Goal: Task Accomplishment & Management: Complete application form

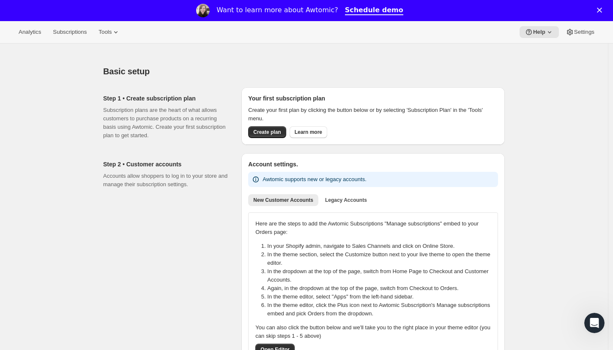
scroll to position [104, 0]
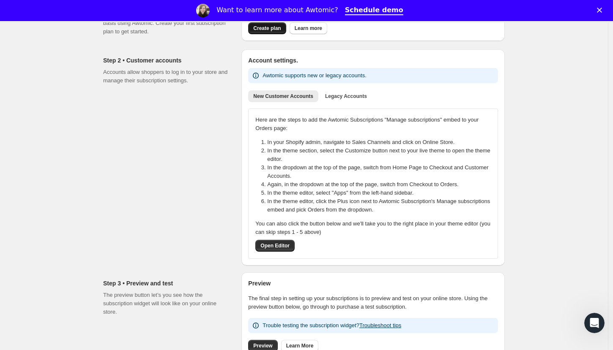
click at [263, 28] on span "Create plan" at bounding box center [266, 28] width 27 height 7
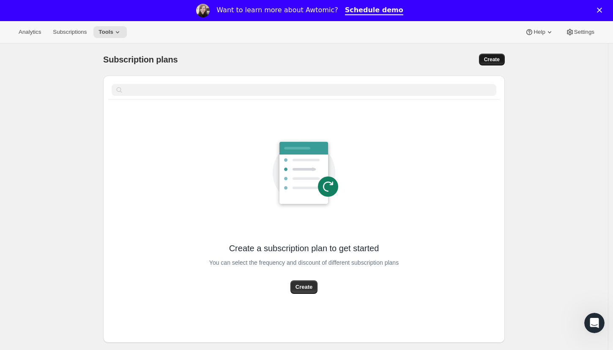
click at [495, 57] on span "Create" at bounding box center [492, 59] width 16 height 7
select select "WEEK"
select select "MONTH"
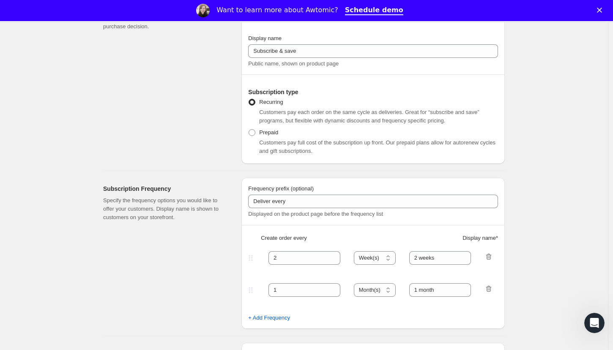
scroll to position [98, 0]
click at [381, 257] on select "Day(s) Week(s) Month(s) Year(s)" at bounding box center [375, 258] width 42 height 14
select select "MONTH"
click at [356, 251] on select "Day(s) Week(s) Month(s) Year(s)" at bounding box center [375, 258] width 42 height 14
click at [367, 258] on select "Day(s) Week(s) Month(s) Year(s)" at bounding box center [375, 258] width 42 height 14
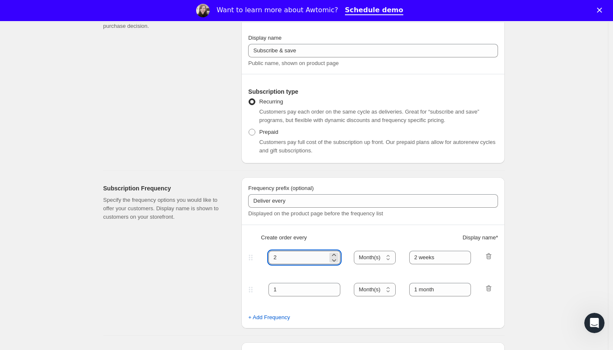
click at [298, 260] on input "2" at bounding box center [297, 258] width 59 height 14
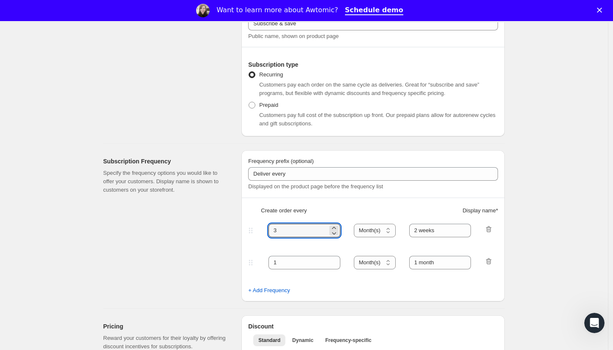
scroll to position [166, 0]
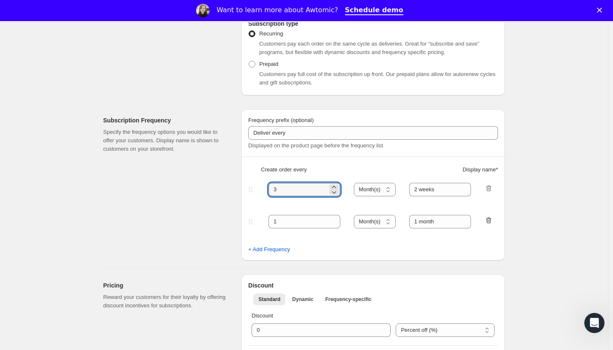
type input "3"
click at [489, 222] on icon "button" at bounding box center [489, 220] width 8 height 8
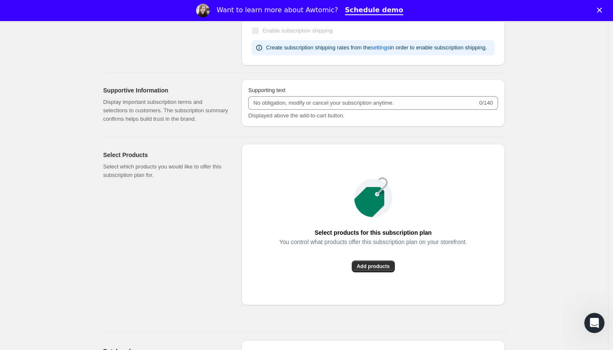
scroll to position [523, 0]
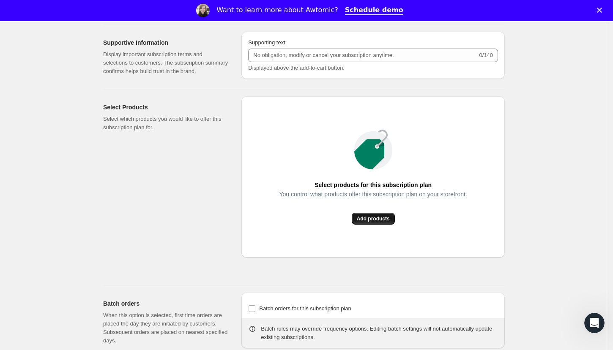
click at [382, 222] on span "Add products" at bounding box center [373, 219] width 33 height 7
click at [380, 222] on span "Add products" at bounding box center [373, 219] width 33 height 7
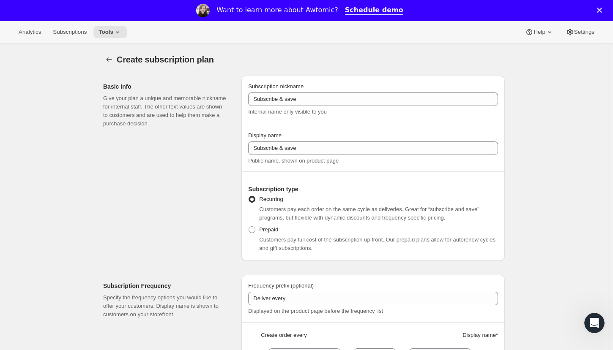
scroll to position [0, 0]
click at [457, 65] on div "Create subscription plan" at bounding box center [304, 60] width 402 height 12
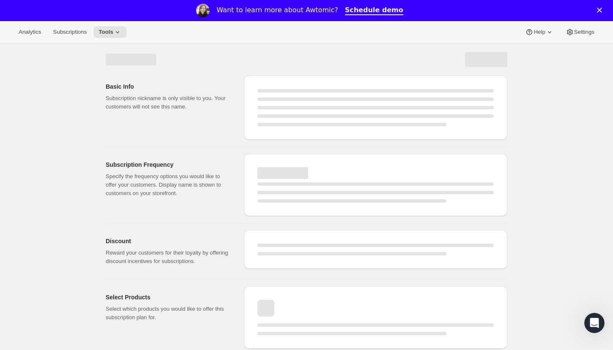
select select "WEEK"
select select "MONTH"
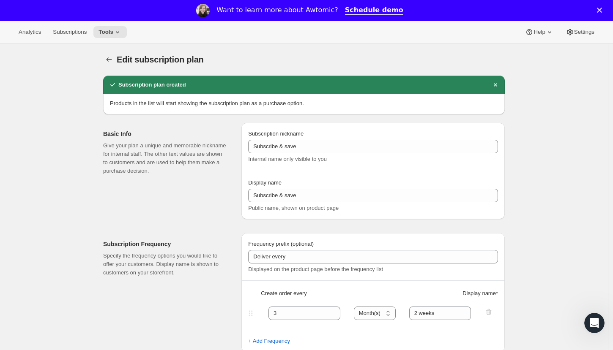
type input "3"
select select "MONTH"
click at [109, 149] on p "Give your plan a unique and memorable nickname for internal staff. The other te…" at bounding box center [165, 159] width 125 height 34
click at [74, 33] on span "Subscriptions" at bounding box center [70, 32] width 34 height 7
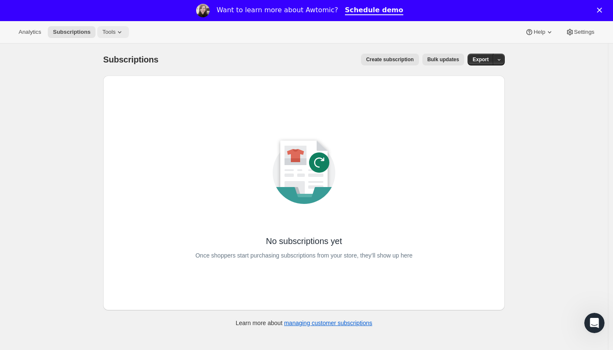
click at [108, 27] on button "Tools" at bounding box center [113, 32] width 32 height 12
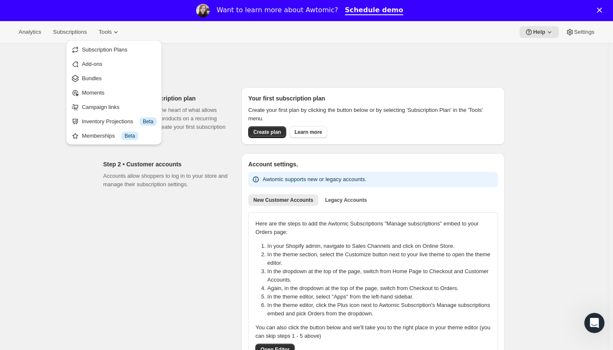
click at [146, 197] on div "Step 2 • Customer accounts Accounts allow shoppers to log in to your store and …" at bounding box center [168, 261] width 131 height 216
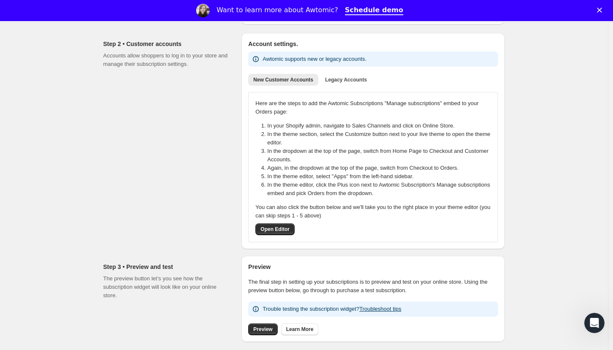
scroll to position [146, 0]
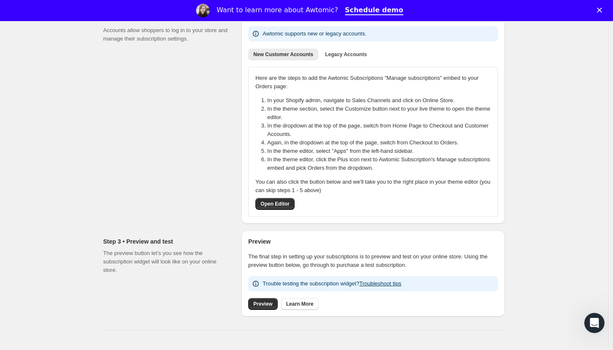
click at [128, 197] on div "Step 2 • Customer accounts Accounts allow shoppers to log in to your store and …" at bounding box center [168, 116] width 131 height 216
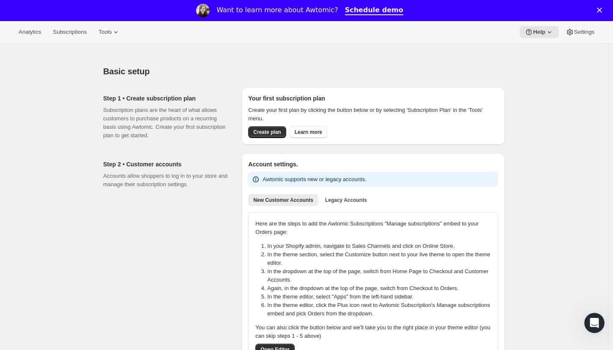
scroll to position [0, 0]
click at [78, 30] on span "Subscriptions" at bounding box center [70, 32] width 34 height 7
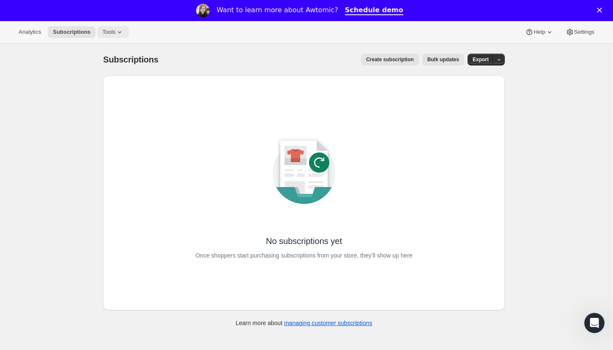
click at [122, 31] on icon at bounding box center [119, 32] width 8 height 8
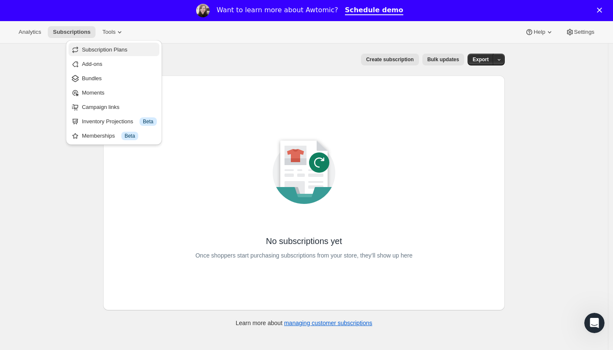
click at [122, 47] on span "Subscription Plans" at bounding box center [105, 50] width 46 height 6
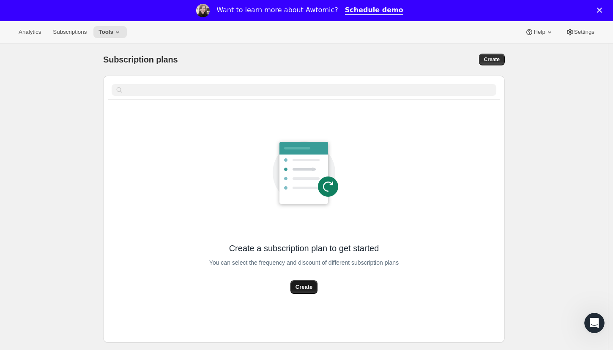
click at [311, 287] on span "Create" at bounding box center [304, 287] width 17 height 8
select select "WEEK"
select select "MONTH"
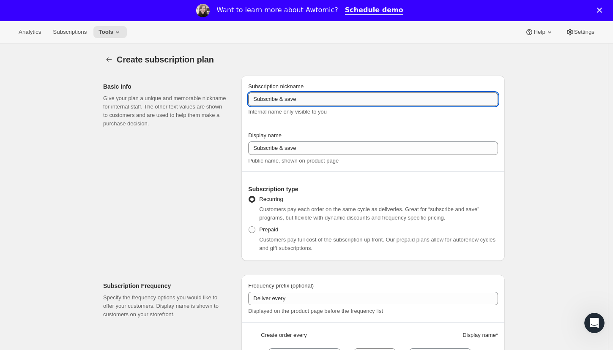
click at [299, 103] on input "Subscribe & save" at bounding box center [373, 100] width 250 height 14
type input "Whiskey Club"
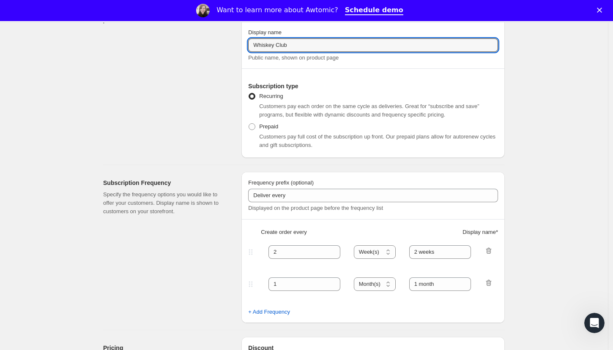
scroll to position [164, 0]
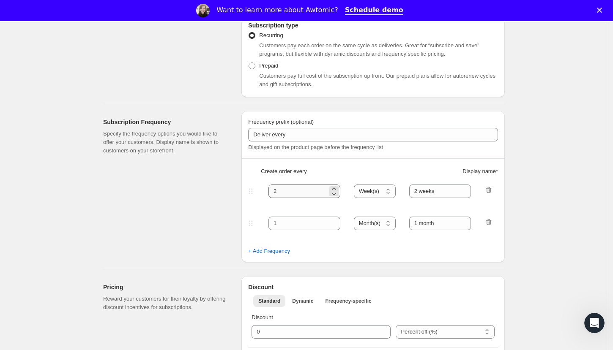
type input "Whiskey Club"
click at [293, 190] on input "2" at bounding box center [297, 192] width 59 height 14
type input "3"
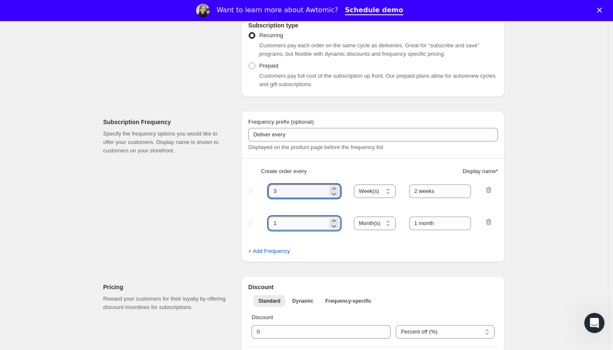
click at [285, 227] on input "1" at bounding box center [297, 224] width 59 height 14
click at [488, 222] on icon "button" at bounding box center [489, 222] width 8 height 8
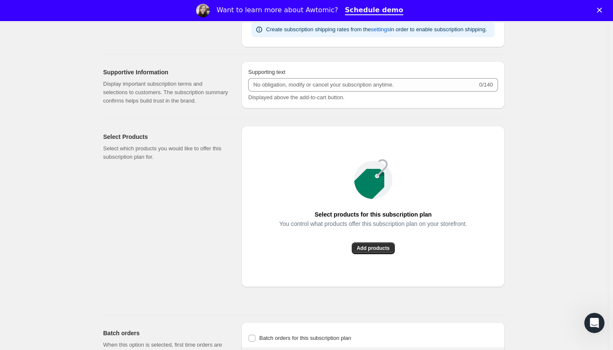
scroll to position [494, 0]
click at [378, 252] on span "Add products" at bounding box center [373, 248] width 33 height 7
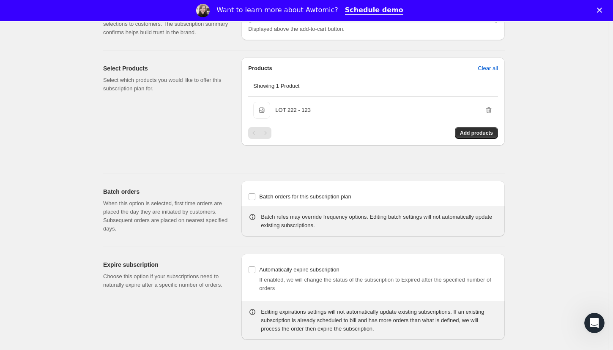
scroll to position [594, 0]
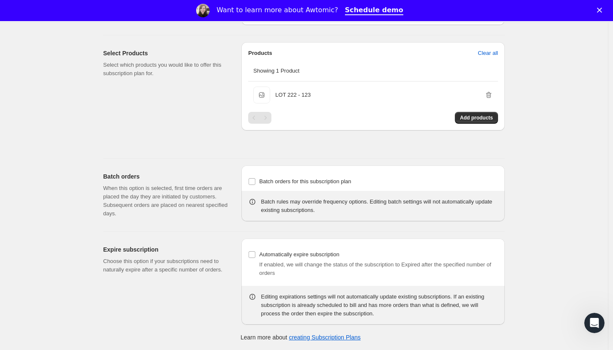
click at [602, 8] on icon "Close" at bounding box center [599, 10] width 5 height 5
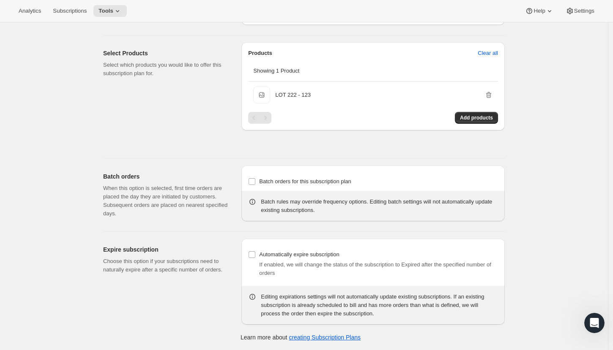
scroll to position [0, 0]
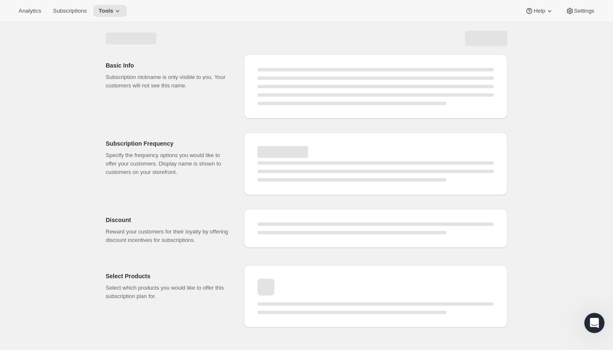
select select "WEEK"
select select "MONTH"
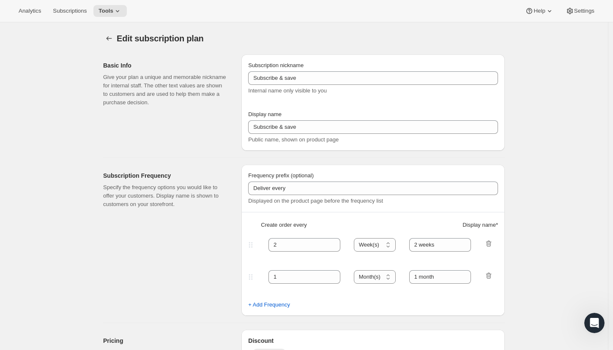
type input "Whiskey Club"
type input "3"
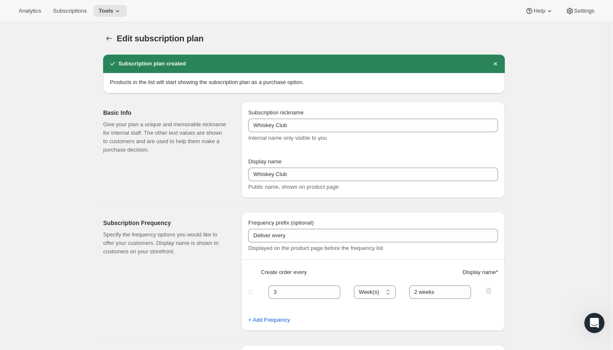
click at [168, 137] on p "Give your plan a unique and memorable nickname for internal staff. The other te…" at bounding box center [165, 137] width 125 height 34
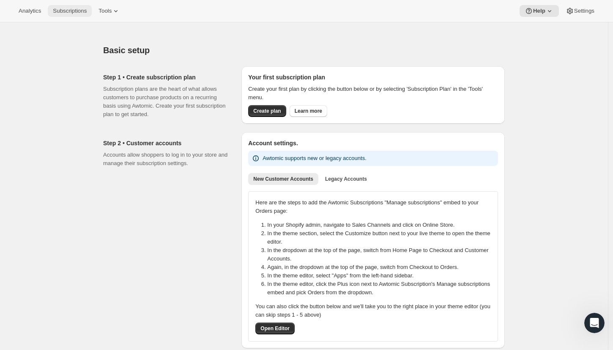
click at [86, 11] on span "Subscriptions" at bounding box center [70, 11] width 34 height 7
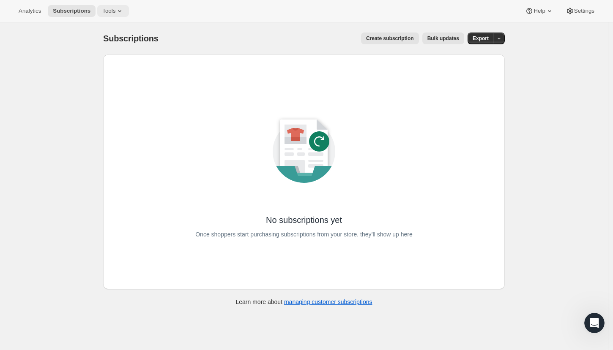
click at [115, 10] on span "Tools" at bounding box center [108, 11] width 13 height 7
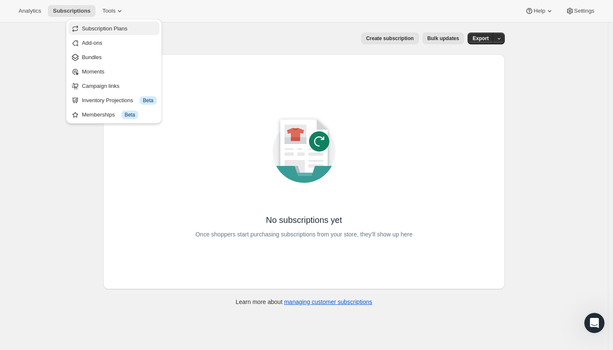
click at [131, 31] on span "Subscription Plans" at bounding box center [119, 29] width 75 height 8
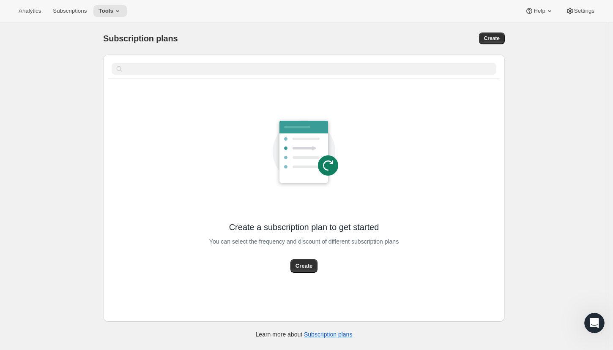
click at [77, 161] on div "Subscription plans. This page is ready Subscription plans Create Clear Create a…" at bounding box center [304, 197] width 608 height 350
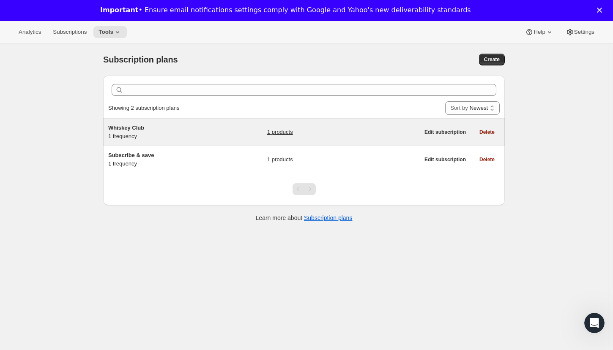
click at [131, 129] on span "Whiskey Club" at bounding box center [126, 128] width 36 height 6
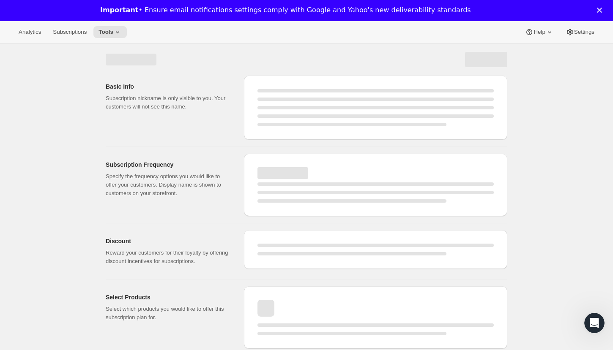
select select "WEEK"
select select "MONTH"
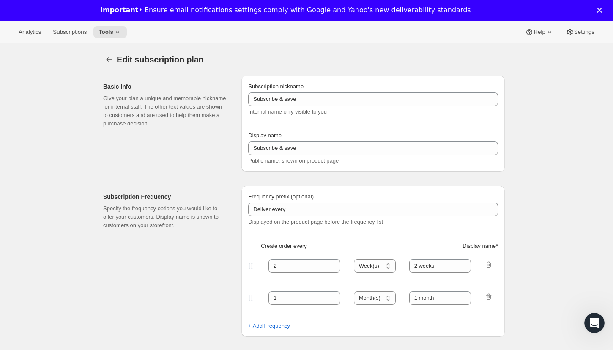
type input "Whiskey Club"
type input "3"
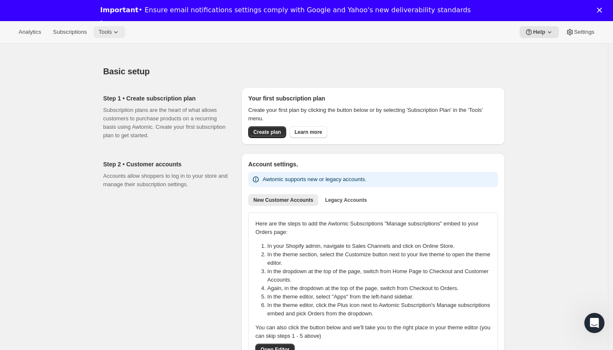
click at [120, 35] on icon at bounding box center [116, 32] width 8 height 8
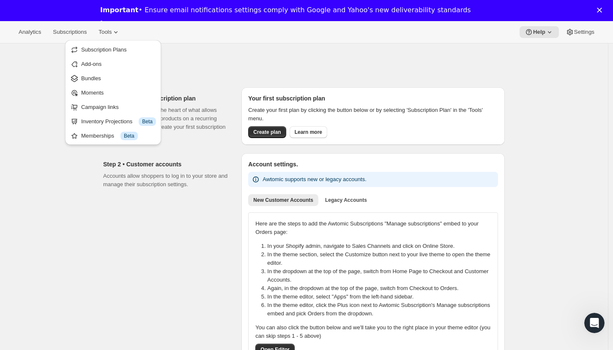
click at [213, 92] on div "Step 1 • Create subscription plan Subscription plans are the heart of what allo…" at bounding box center [168, 117] width 131 height 59
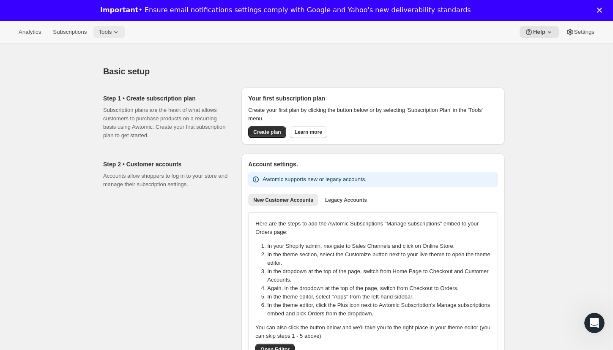
click at [112, 32] on span "Tools" at bounding box center [105, 32] width 13 height 7
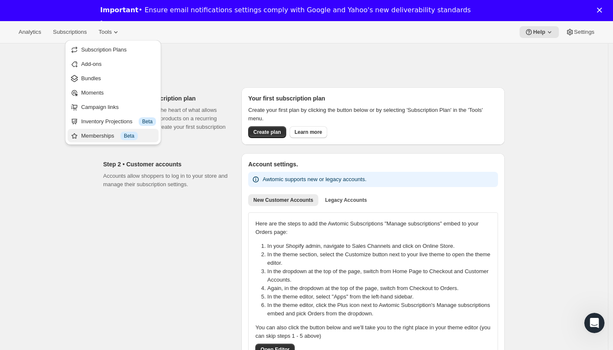
click at [110, 135] on div "Memberships Info Beta" at bounding box center [118, 136] width 75 height 8
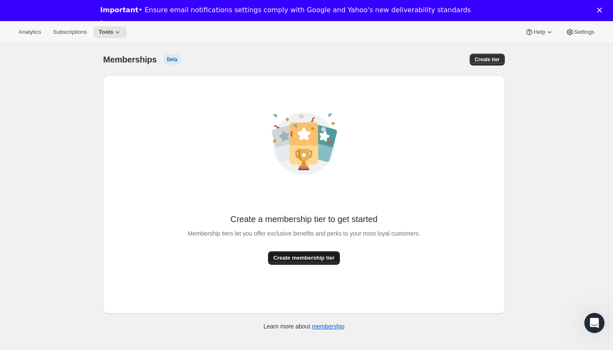
click at [324, 262] on span "Create membership tier" at bounding box center [303, 258] width 61 height 8
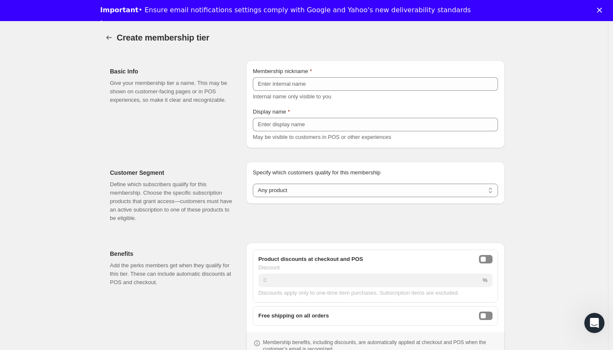
scroll to position [30, 0]
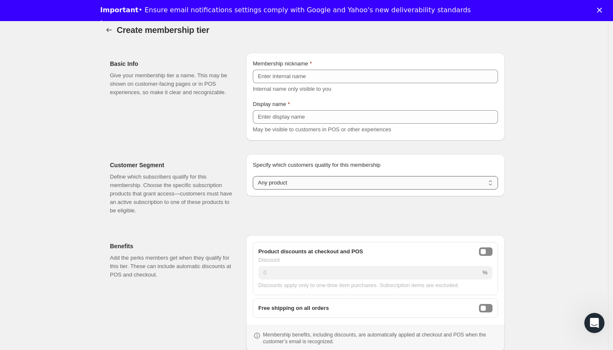
click at [312, 185] on select "Any product Subscribe to specific product(s) Subscribe to specific variant(s)" at bounding box center [375, 183] width 245 height 14
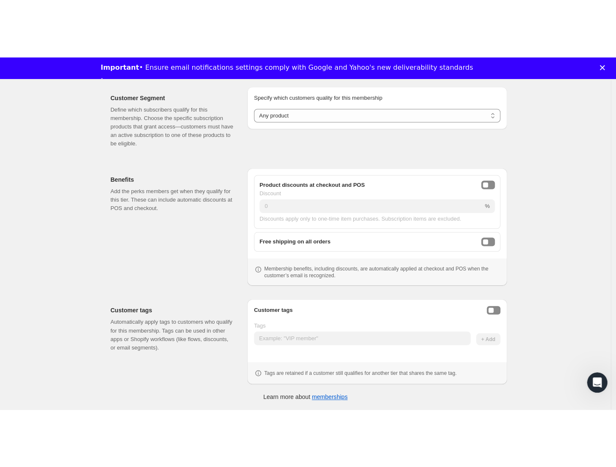
scroll to position [0, 0]
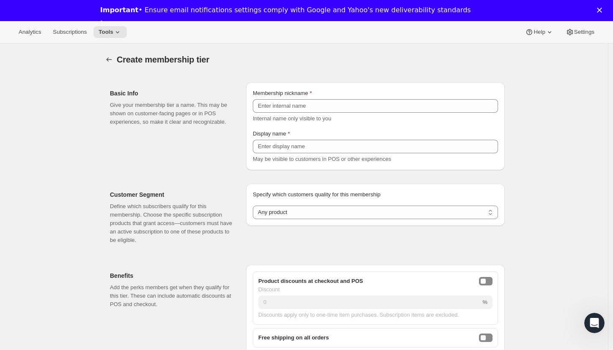
click at [216, 173] on div "Customer Segment Define which subscribers qualify for this membership. Choose t…" at bounding box center [300, 210] width 408 height 81
click at [211, 175] on div "Customer Segment Define which subscribers qualify for this membership. Choose t…" at bounding box center [300, 210] width 408 height 81
click at [194, 74] on div "Create membership tier. This page is ready Create membership tier" at bounding box center [304, 60] width 402 height 32
click at [205, 208] on p "Define which subscribers qualify for this membership. Choose the specific subsc…" at bounding box center [171, 224] width 123 height 42
click at [186, 220] on p "Define which subscribers qualify for this membership. Choose the specific subsc…" at bounding box center [171, 224] width 123 height 42
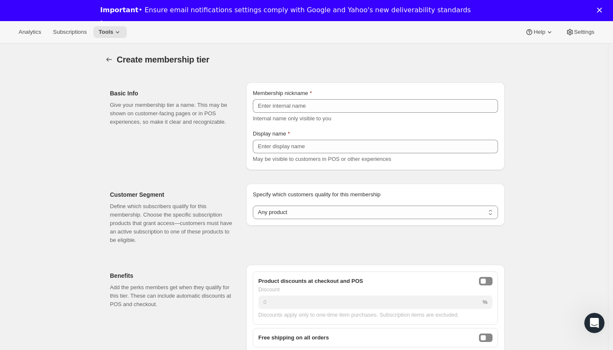
click at [183, 162] on div "Basic Info Give your membership tier a name. This may be shown on customer-faci…" at bounding box center [174, 126] width 129 height 88
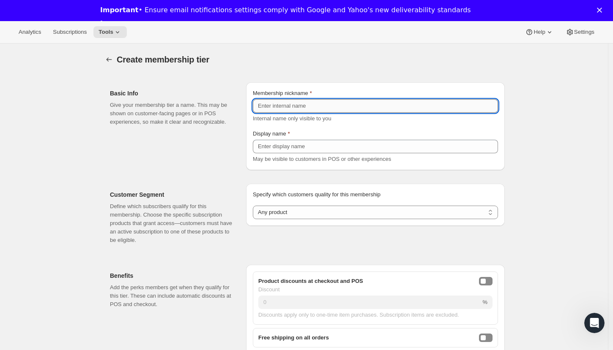
click at [304, 109] on input "Membership nickname" at bounding box center [375, 106] width 245 height 14
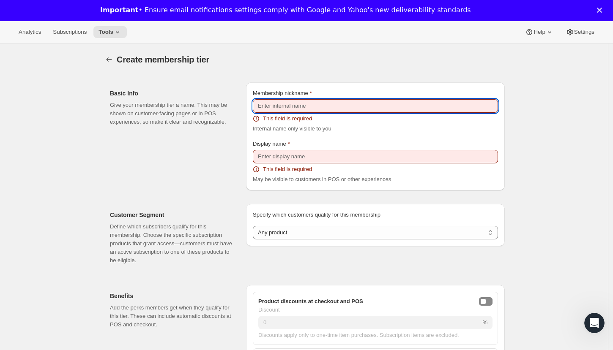
click at [565, 232] on div "Create membership tier. This page is ready Create membership tier Basic Info Gi…" at bounding box center [304, 285] width 608 height 482
click at [296, 111] on input "Membership nickname" at bounding box center [375, 106] width 245 height 14
click at [292, 106] on input "Membership nickname" at bounding box center [375, 106] width 245 height 14
click at [192, 140] on div "Basic Info Give your membership tier a name. This may be shown on customer-faci…" at bounding box center [174, 136] width 129 height 108
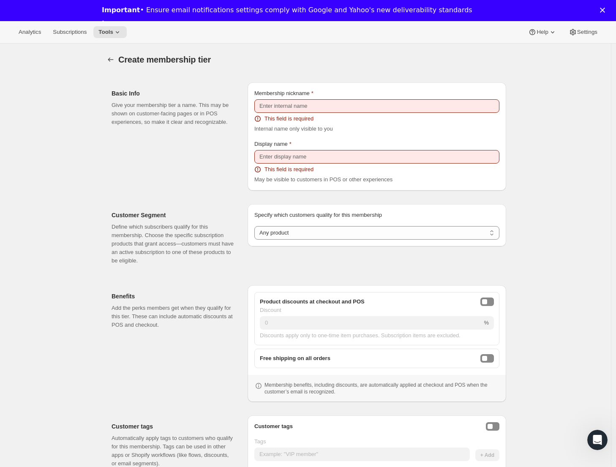
click at [562, 106] on div "Create membership tier. This page is ready Create membership tier Basic Info Gi…" at bounding box center [305, 285] width 611 height 482
drag, startPoint x: 67, startPoint y: 185, endPoint x: 162, endPoint y: 100, distance: 127.6
click at [68, 184] on div "Create membership tier. This page is ready Create membership tier Basic Info Gi…" at bounding box center [305, 285] width 611 height 482
click at [550, 350] on div "Create membership tier. This page is ready Create membership tier Basic Info Gi…" at bounding box center [305, 285] width 611 height 482
click at [125, 184] on div "Basic Info Give your membership tier a name. This may be shown on customer-faci…" at bounding box center [176, 136] width 129 height 108
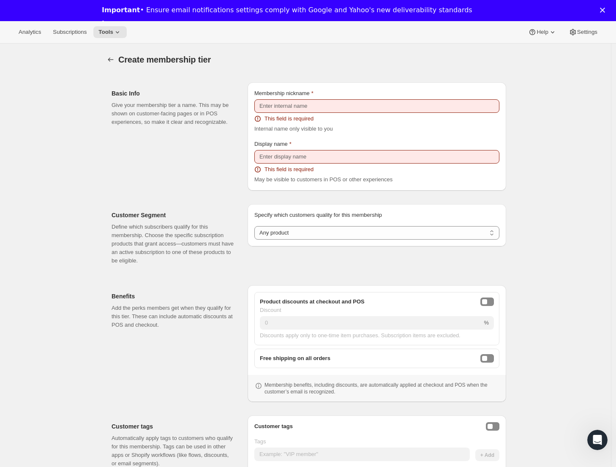
click at [139, 222] on div "Customer Segment Define which subscribers qualify for this membership. Choose t…" at bounding box center [173, 238] width 123 height 54
click at [139, 219] on h2 "Customer Segment" at bounding box center [173, 215] width 123 height 8
click at [159, 255] on p "Define which subscribers qualify for this membership. Choose the specific subsc…" at bounding box center [173, 244] width 123 height 42
click at [174, 255] on p "Define which subscribers qualify for this membership. Choose the specific subsc…" at bounding box center [173, 244] width 123 height 42
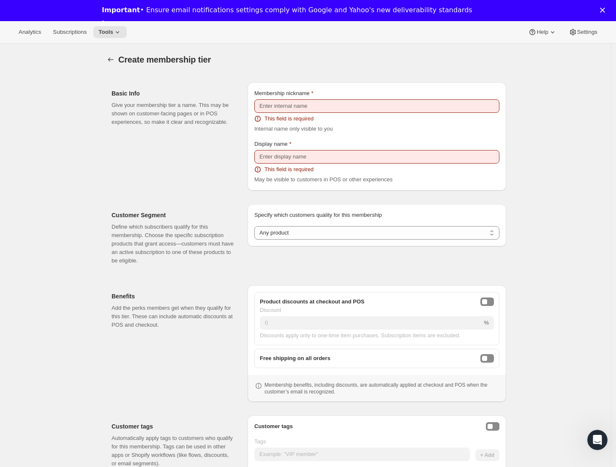
click at [167, 257] on p "Define which subscribers qualify for this membership. Choose the specific subsc…" at bounding box center [173, 244] width 123 height 42
click at [161, 264] on p "Define which subscribers qualify for this membership. Choose the specific subsc…" at bounding box center [173, 244] width 123 height 42
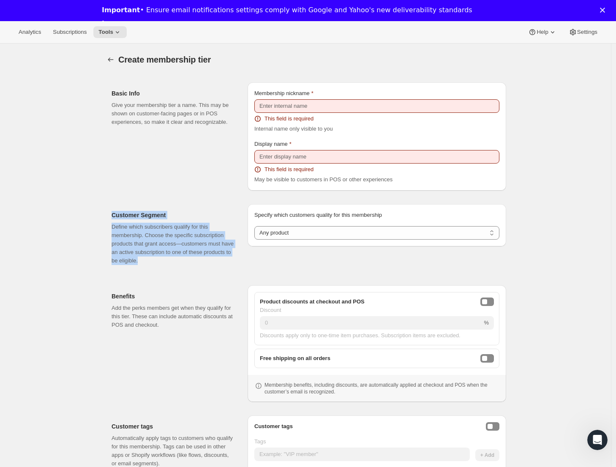
drag, startPoint x: 182, startPoint y: 261, endPoint x: 103, endPoint y: 197, distance: 102.2
click at [103, 197] on div "Customer Segment Define which subscribers qualify for this membership. Choose t…" at bounding box center [302, 231] width 408 height 81
click at [101, 200] on div "Customer Segment Define which subscribers qualify for this membership. Choose t…" at bounding box center [302, 231] width 408 height 81
drag, startPoint x: 110, startPoint y: 209, endPoint x: 196, endPoint y: 265, distance: 102.1
click at [196, 265] on div "Customer Segment Define which subscribers qualify for this membership. Choose t…" at bounding box center [306, 234] width 402 height 74
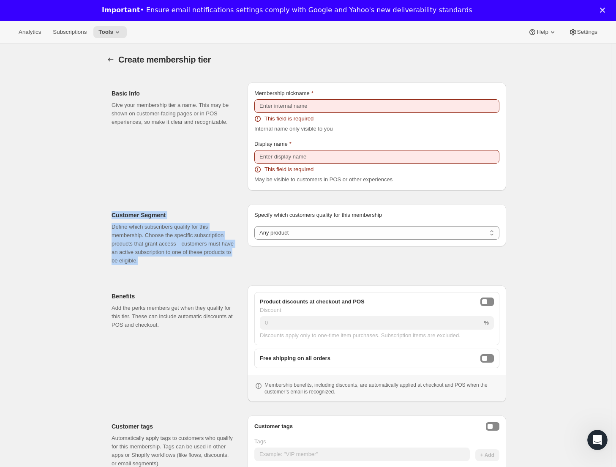
click at [200, 269] on div "Customer Segment Define which subscribers qualify for this membership. Choose t…" at bounding box center [176, 238] width 129 height 68
drag, startPoint x: 197, startPoint y: 268, endPoint x: 125, endPoint y: 209, distance: 93.2
click at [125, 209] on div "Customer Segment Define which subscribers qualify for this membership. Choose t…" at bounding box center [176, 238] width 129 height 68
click at [100, 204] on div "Customer Segment Define which subscribers qualify for this membership. Choose t…" at bounding box center [302, 231] width 408 height 81
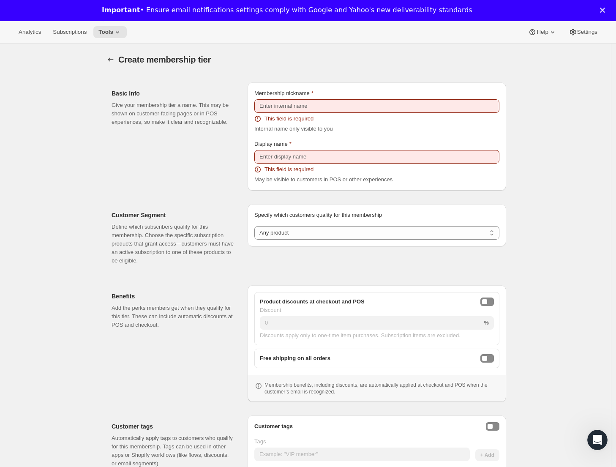
click at [110, 196] on div "Customer Segment Define which subscribers qualify for this membership. Choose t…" at bounding box center [302, 231] width 408 height 81
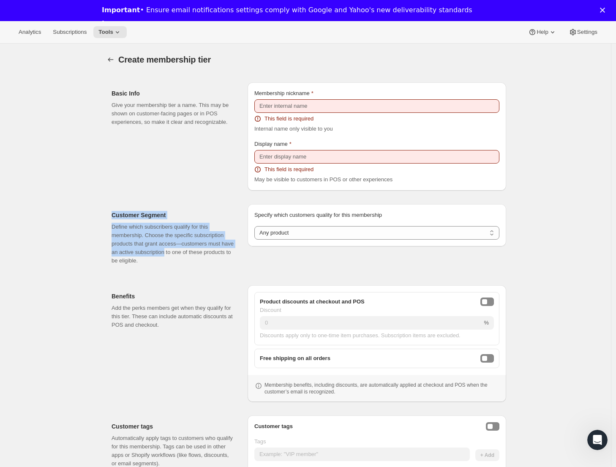
drag, startPoint x: 110, startPoint y: 196, endPoint x: 166, endPoint y: 256, distance: 81.7
click at [166, 256] on div "Customer Segment Define which subscribers qualify for this membership. Choose t…" at bounding box center [302, 231] width 408 height 81
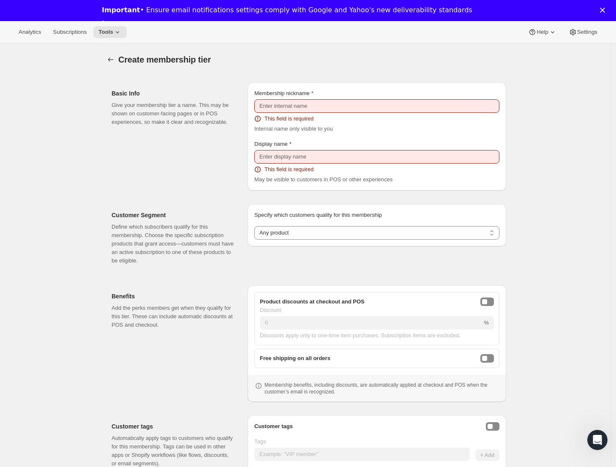
click at [571, 200] on div "Create membership tier. This page is ready Create membership tier Basic Info Gi…" at bounding box center [305, 285] width 611 height 482
click at [178, 147] on div "Basic Info Give your membership tier a name. This may be shown on customer-faci…" at bounding box center [176, 136] width 129 height 108
click at [143, 150] on div "Basic Info Give your membership tier a name. This may be shown on customer-faci…" at bounding box center [176, 136] width 129 height 108
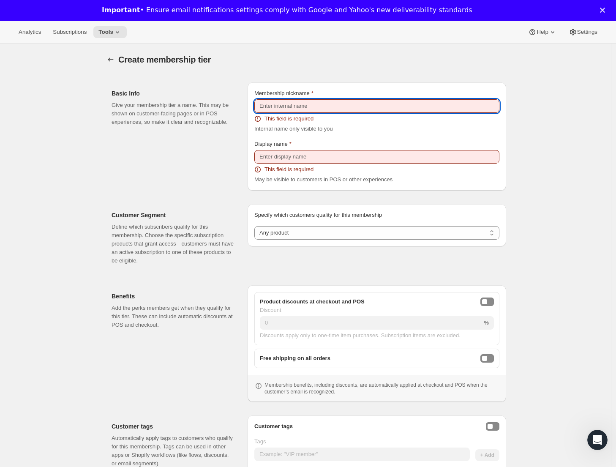
click at [312, 104] on input "Membership nickname" at bounding box center [377, 106] width 245 height 14
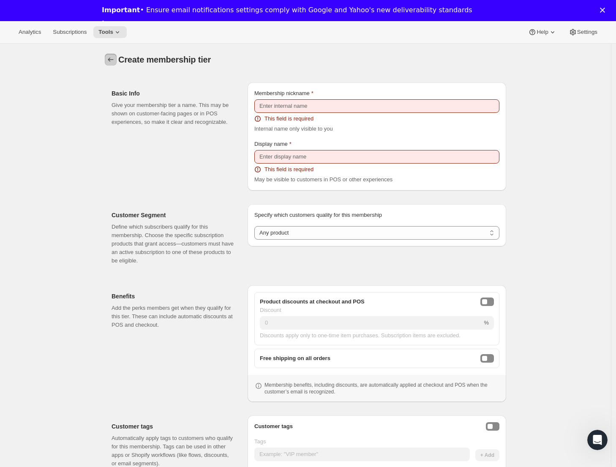
click at [112, 57] on icon "Memberships" at bounding box center [111, 59] width 8 height 8
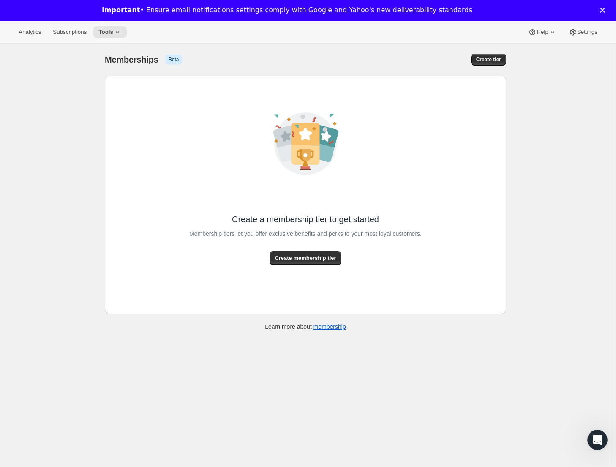
click at [75, 157] on div "[object Object]. This page is ready Memberships Info Beta Create tier Create a …" at bounding box center [305, 277] width 611 height 467
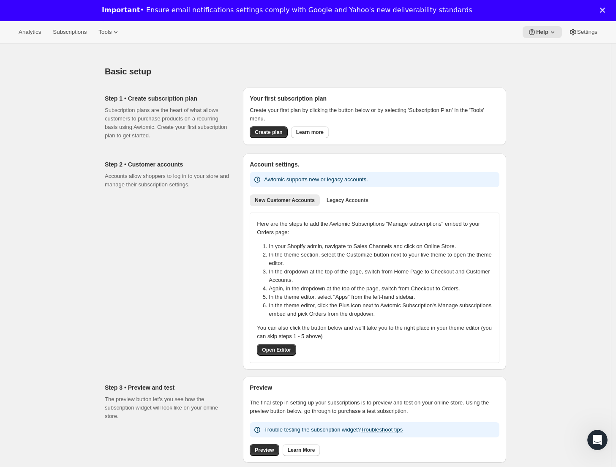
click at [168, 195] on div "Step 2 • Customer accounts Accounts allow shoppers to log in to your store and …" at bounding box center [170, 261] width 131 height 216
click at [134, 206] on div "Step 2 • Customer accounts Accounts allow shoppers to log in to your store and …" at bounding box center [170, 261] width 131 height 216
click at [137, 227] on div "Step 2 • Customer accounts Accounts allow shoppers to log in to your store and …" at bounding box center [170, 261] width 131 height 216
click at [113, 28] on button "Tools" at bounding box center [109, 32] width 32 height 12
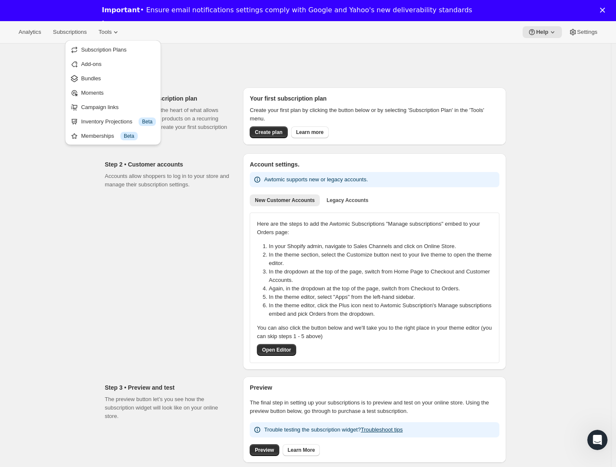
click at [249, 60] on div "Basic setup. This page is ready Basic setup" at bounding box center [306, 71] width 402 height 32
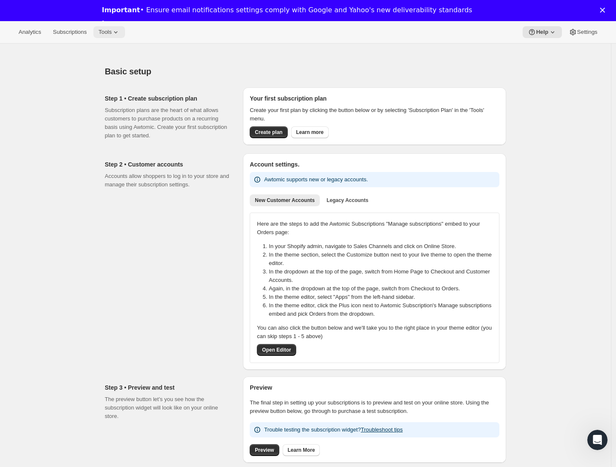
click at [112, 35] on span "Tools" at bounding box center [105, 32] width 13 height 7
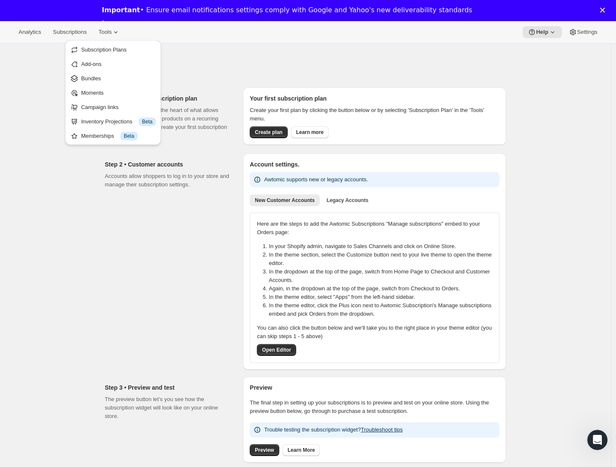
click at [189, 50] on div at bounding box center [306, 50] width 402 height 12
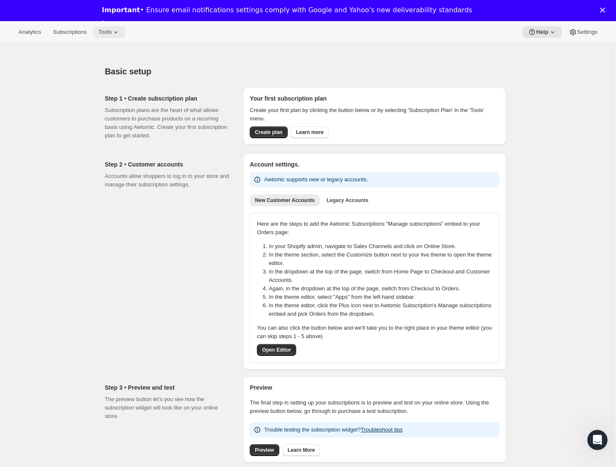
click at [112, 34] on span "Tools" at bounding box center [105, 32] width 13 height 7
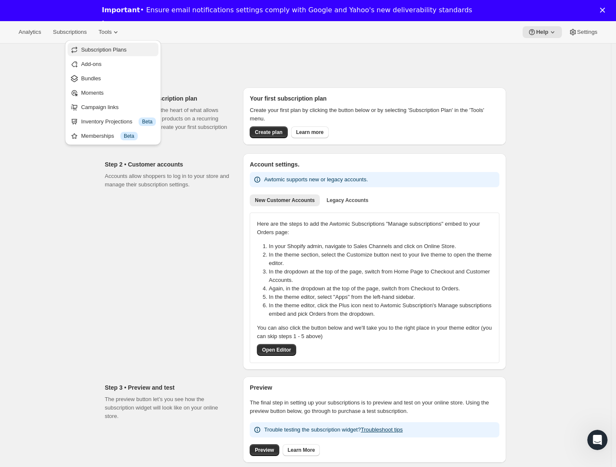
click at [122, 51] on span "Subscription Plans" at bounding box center [104, 50] width 46 height 6
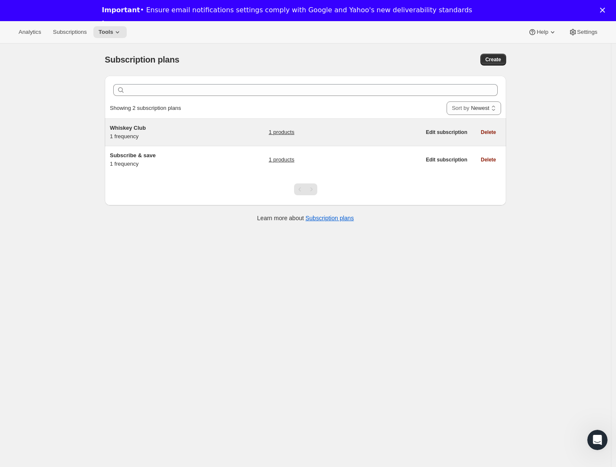
click at [132, 128] on span "Whiskey Club" at bounding box center [128, 128] width 36 height 6
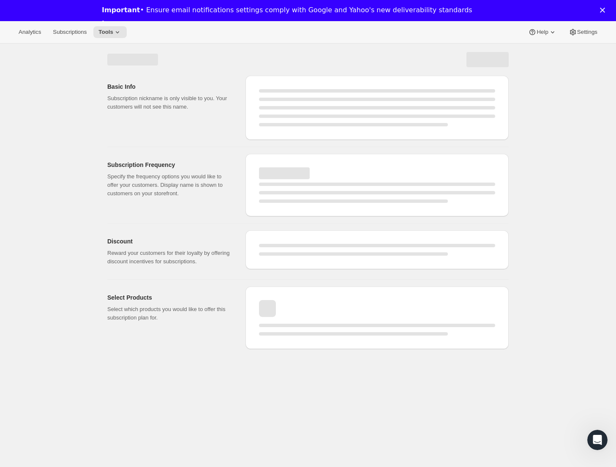
select select "WEEK"
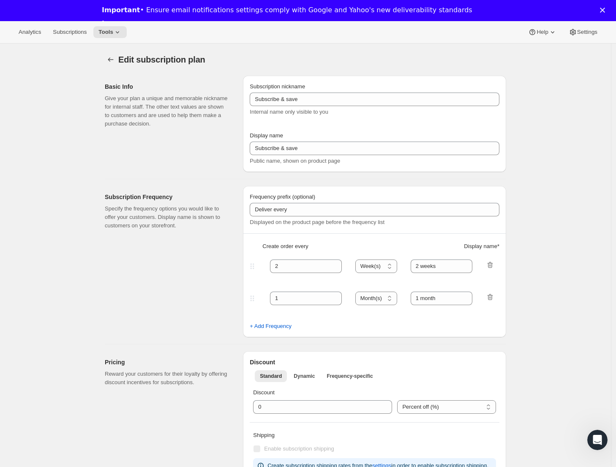
type input "Whiskey Club"
type input "3"
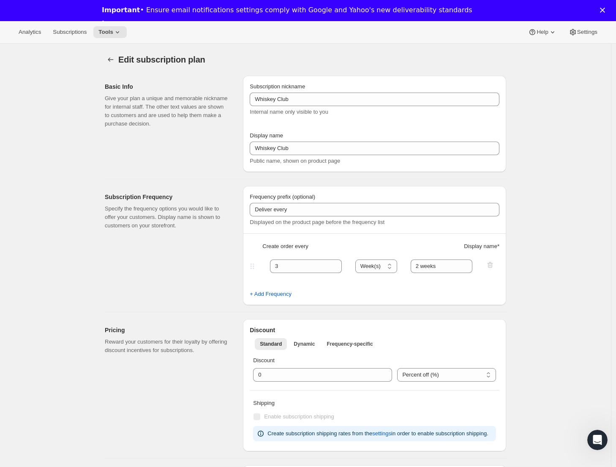
click at [149, 104] on p "Give your plan a unique and memorable nickname for internal staff. The other te…" at bounding box center [167, 111] width 125 height 34
click at [136, 131] on div "Basic Info Give your plan a unique and memorable nickname for internal staff. T…" at bounding box center [170, 124] width 131 height 96
click at [113, 30] on span "Tools" at bounding box center [106, 32] width 15 height 7
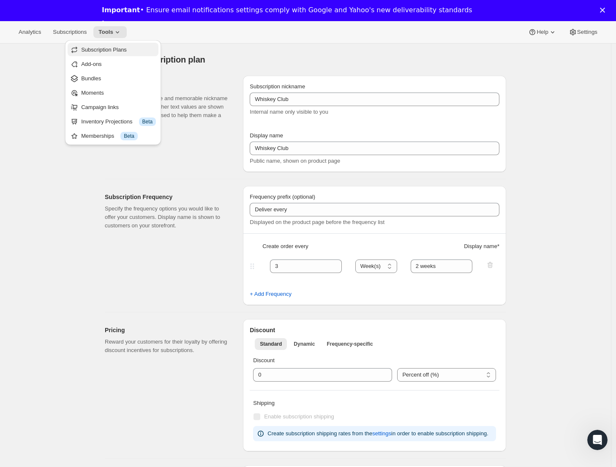
click at [120, 49] on span "Subscription Plans" at bounding box center [104, 50] width 46 height 6
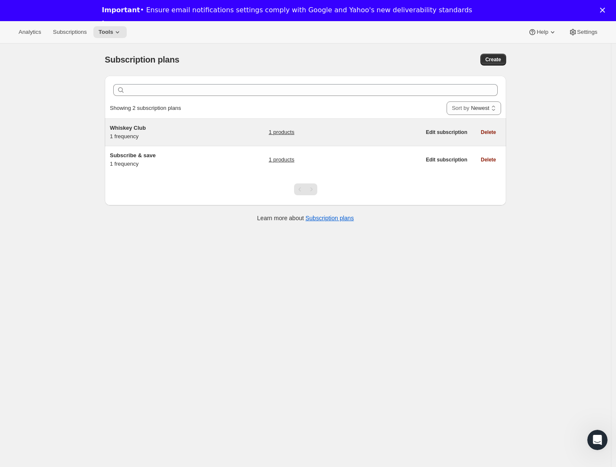
click at [281, 133] on link "1 products" at bounding box center [282, 132] width 26 height 8
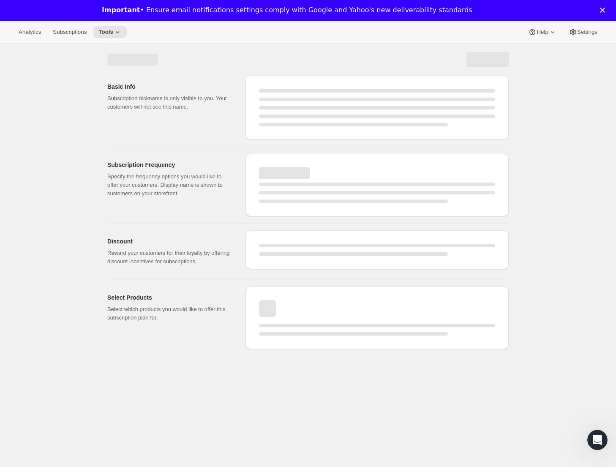
select select "WEEK"
select select "MONTH"
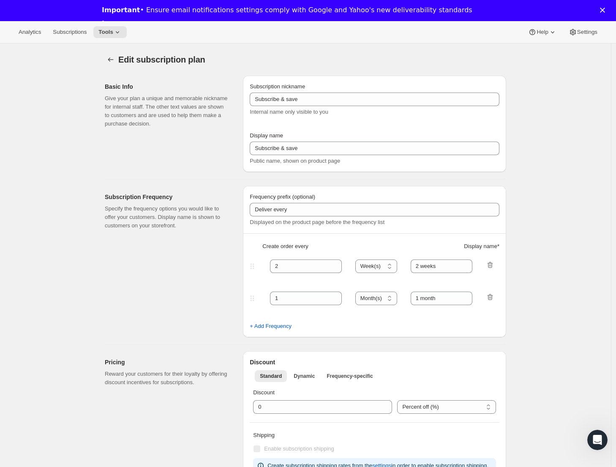
type input "Whiskey Club"
type input "3"
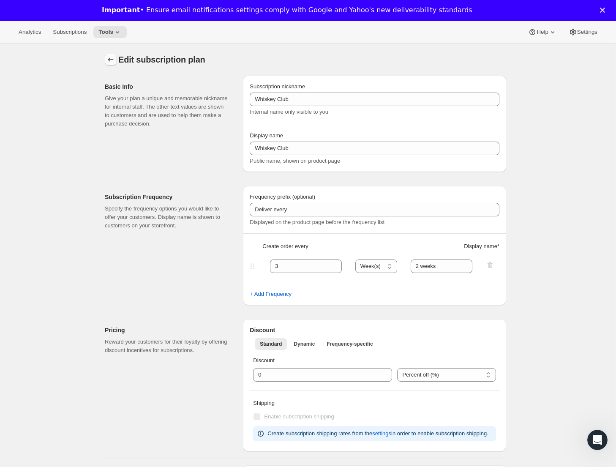
click at [117, 60] on button "Subscription plans" at bounding box center [111, 60] width 12 height 12
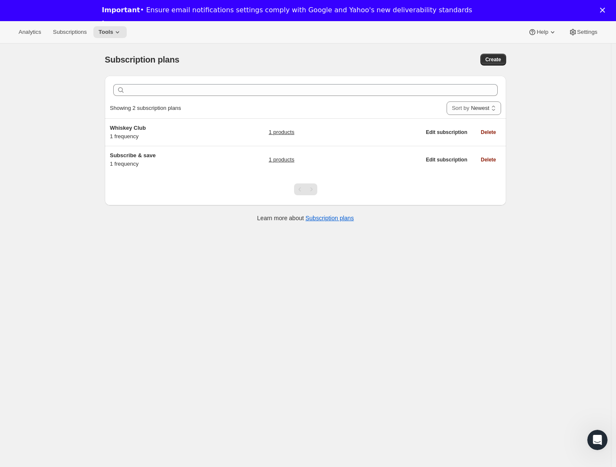
click at [73, 104] on div "Subscription plans. This page is ready Subscription plans Create Clear Showing …" at bounding box center [305, 277] width 611 height 467
click at [181, 232] on div "Subscription plans. This page is ready Subscription plans Create Clear Showing …" at bounding box center [305, 277] width 611 height 467
